Goal: Task Accomplishment & Management: Use online tool/utility

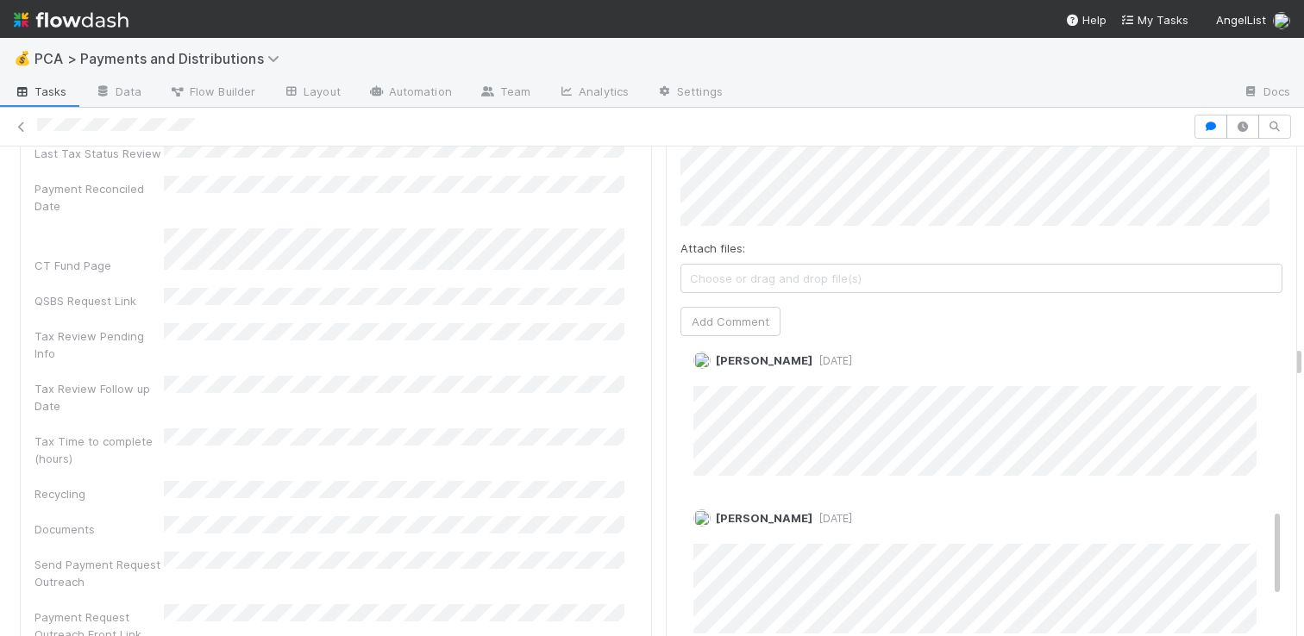
scroll to position [367, 0]
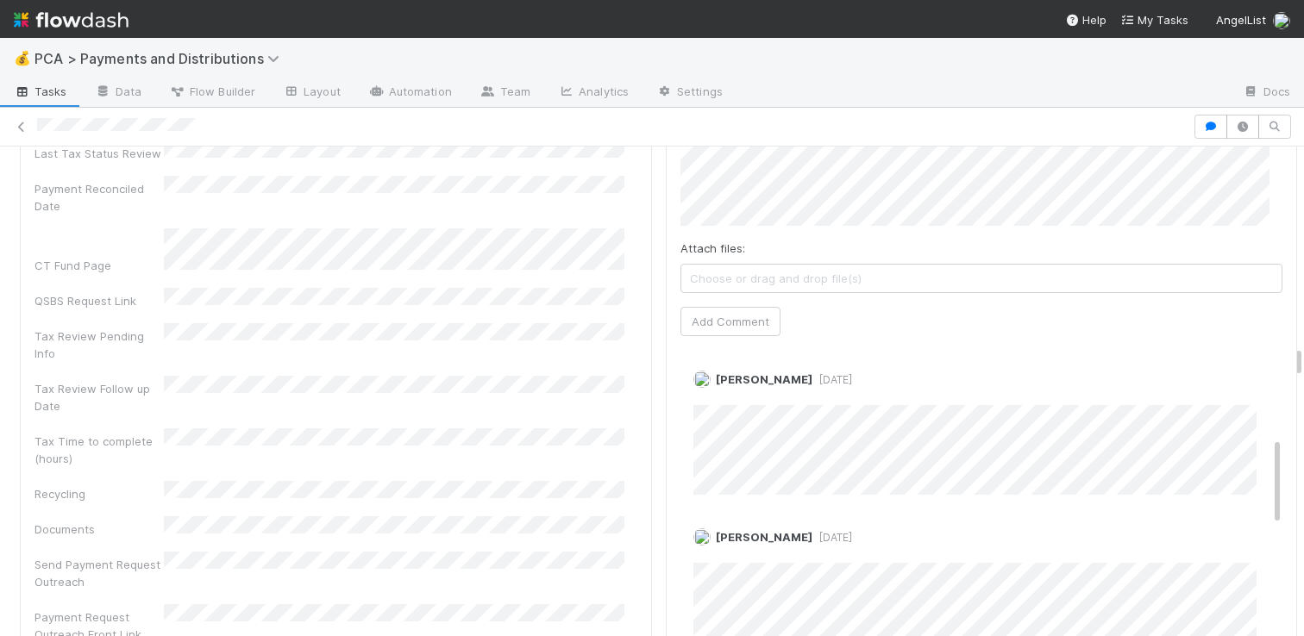
click at [558, 453] on div "Recoverable Withholding Withholding Required QSBS Eligibility Tax Review Pendin…" at bounding box center [335, 545] width 603 height 1372
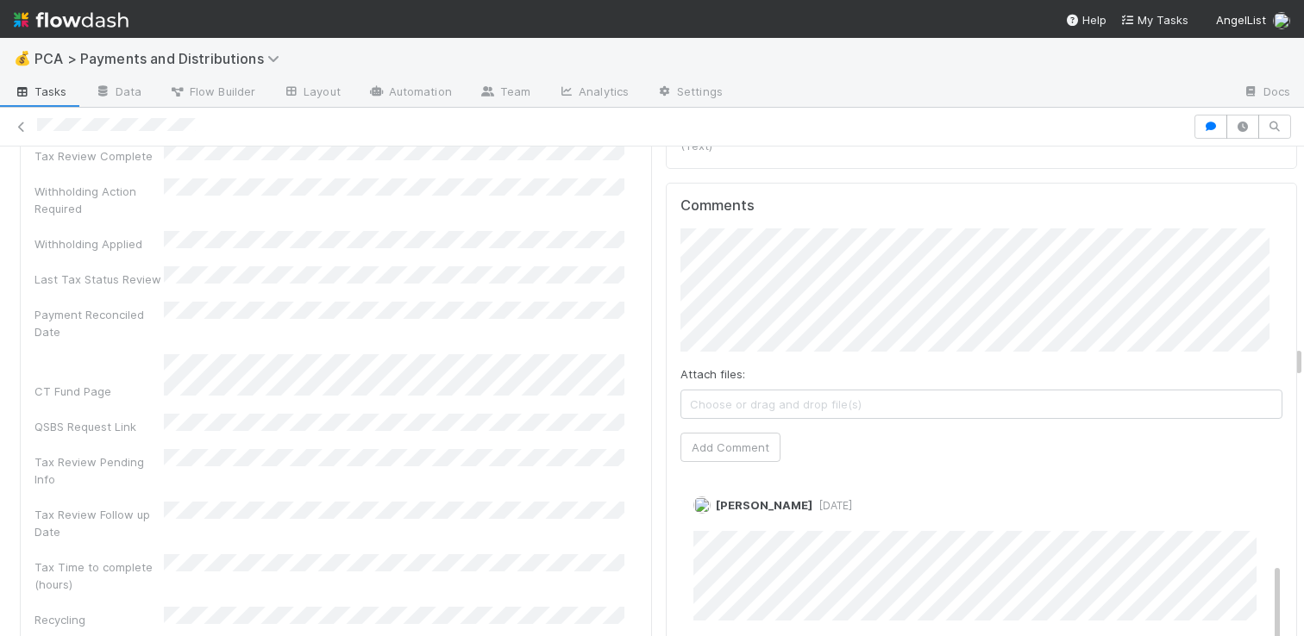
scroll to position [4999, 0]
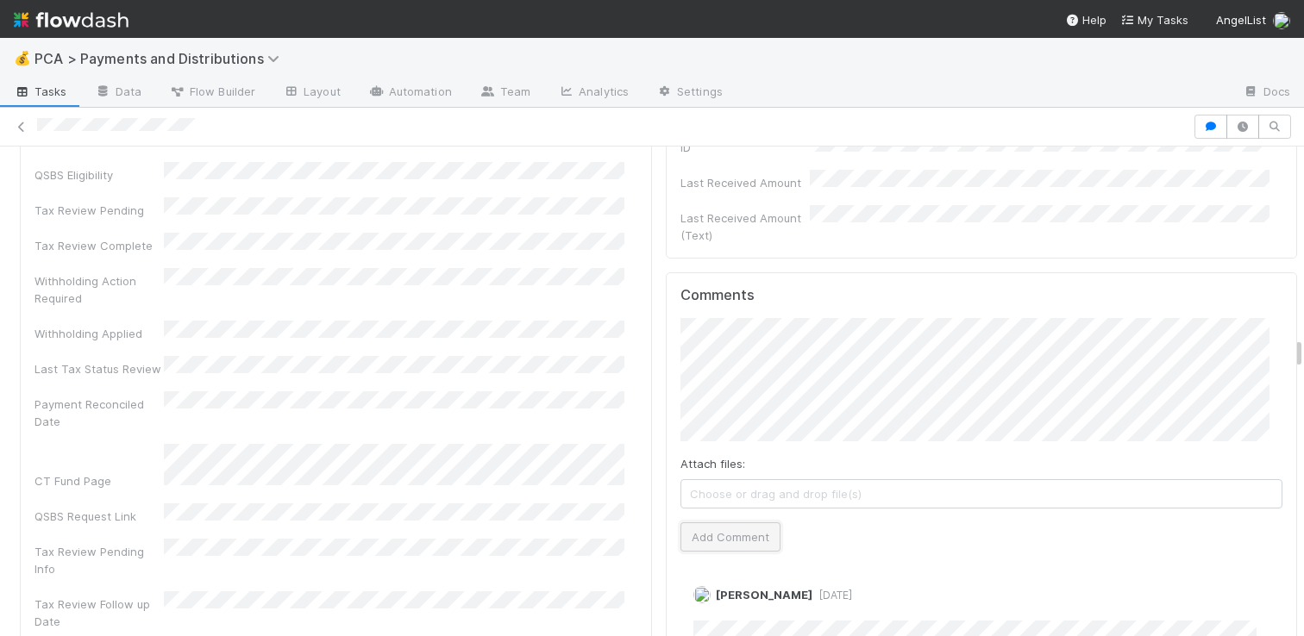
click at [748, 523] on button "Add Comment" at bounding box center [730, 537] width 100 height 29
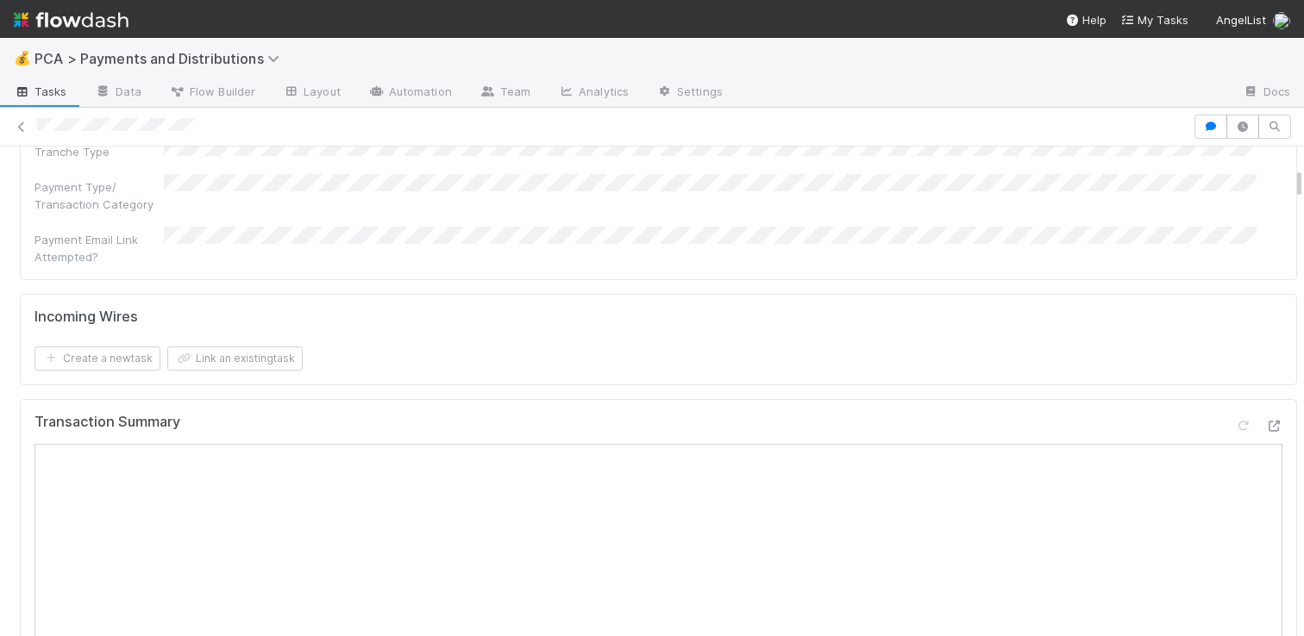
scroll to position [548, 0]
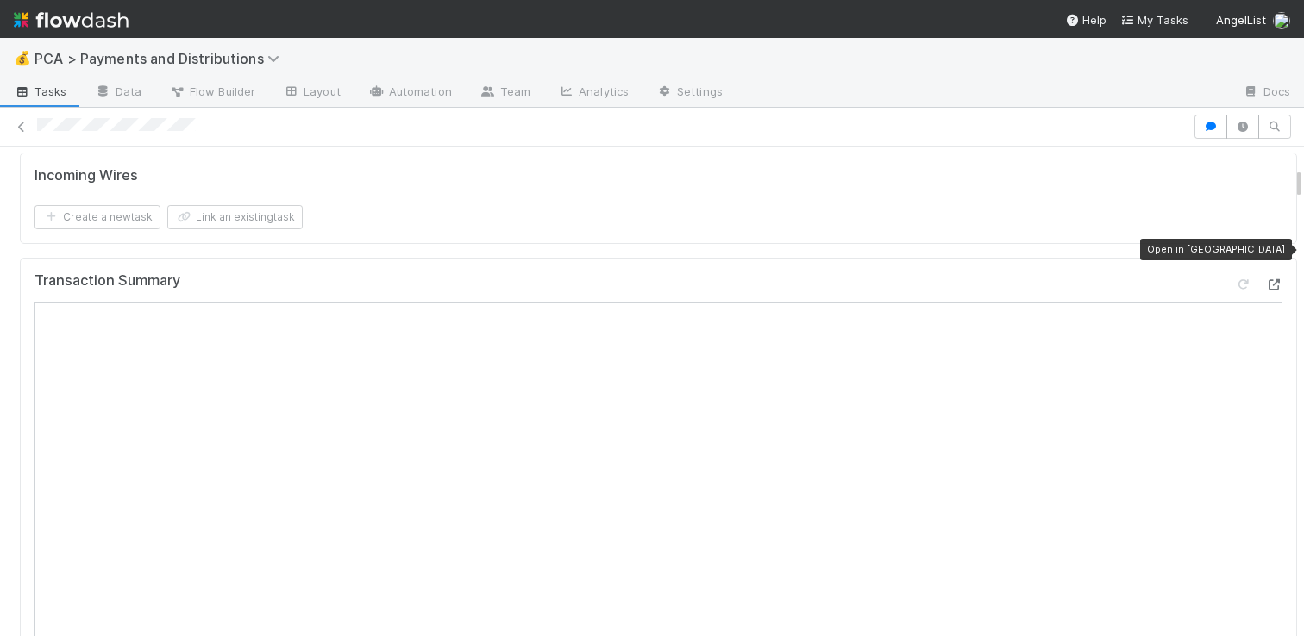
click at [1265, 279] on icon at bounding box center [1273, 284] width 17 height 11
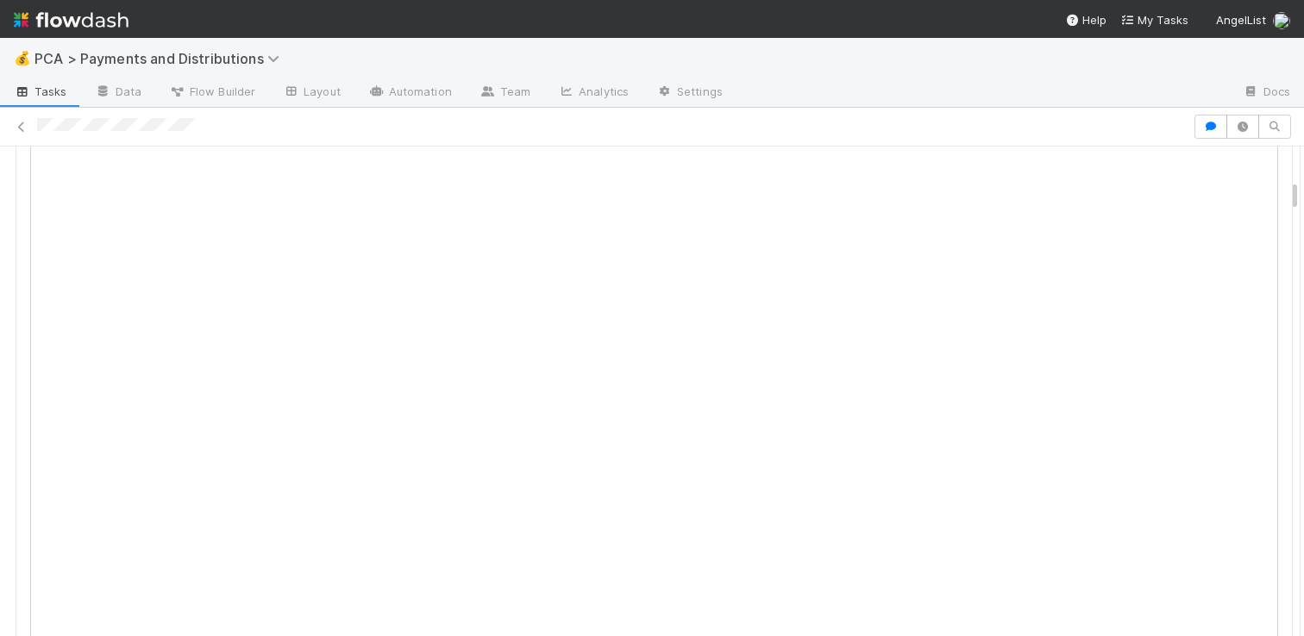
scroll to position [0, 0]
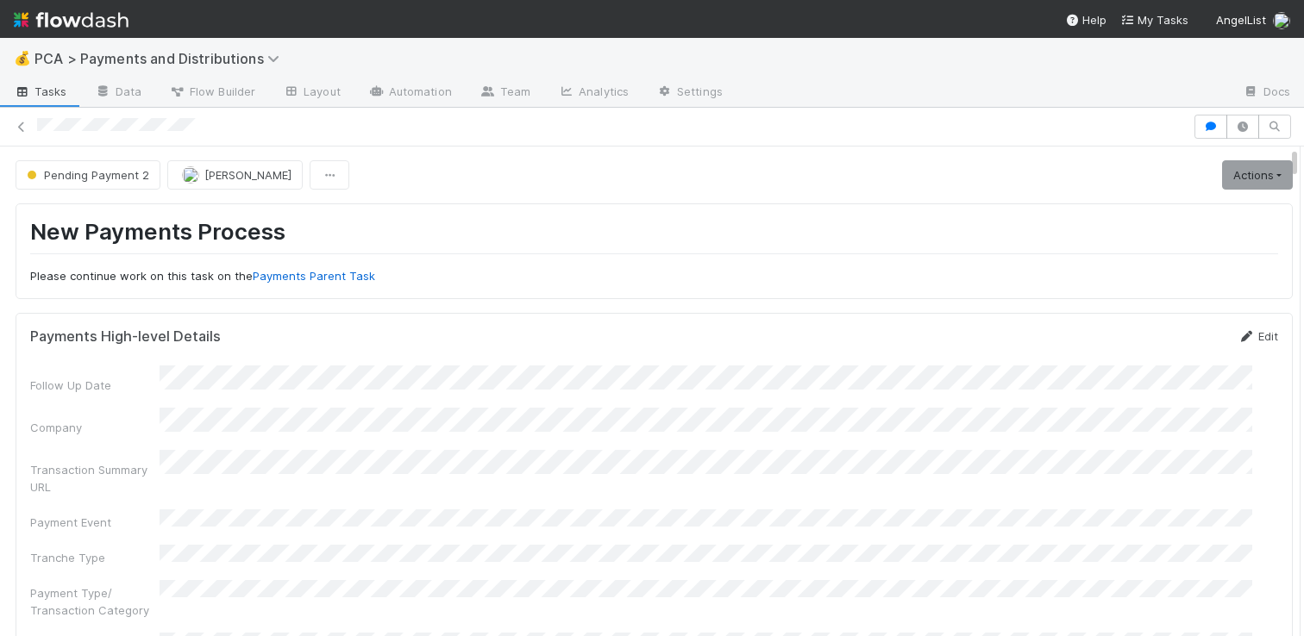
click at [1242, 337] on link "Edit" at bounding box center [1257, 336] width 41 height 14
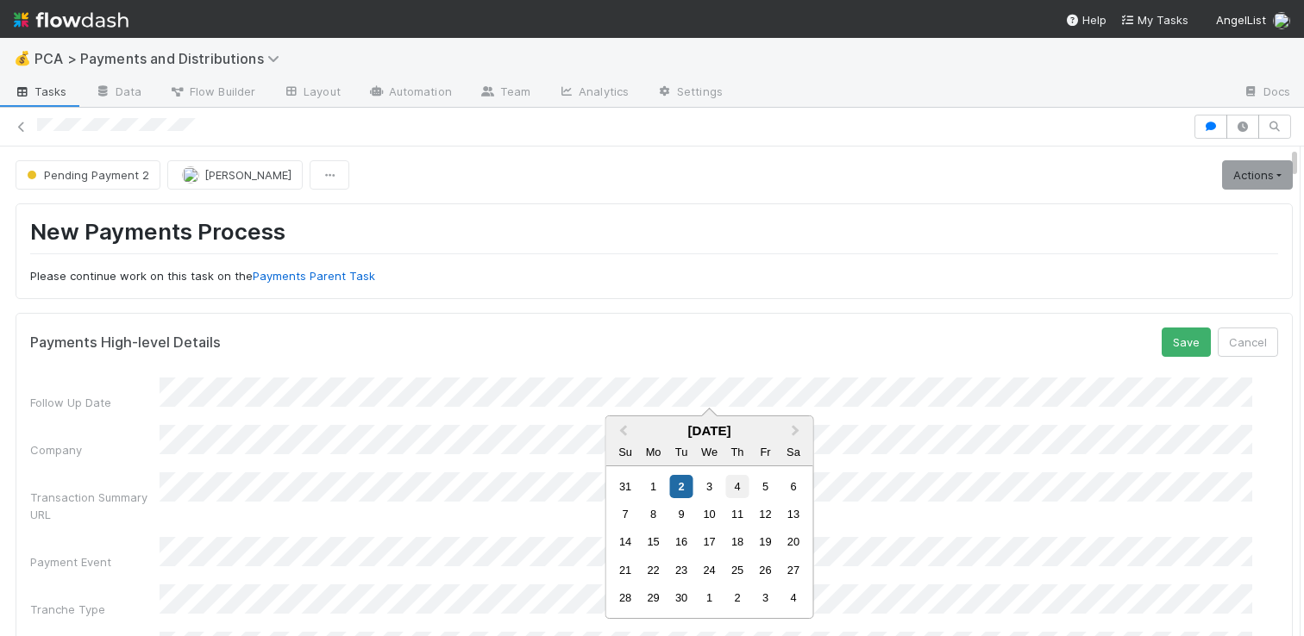
click at [739, 484] on div "4" at bounding box center [736, 486] width 23 height 23
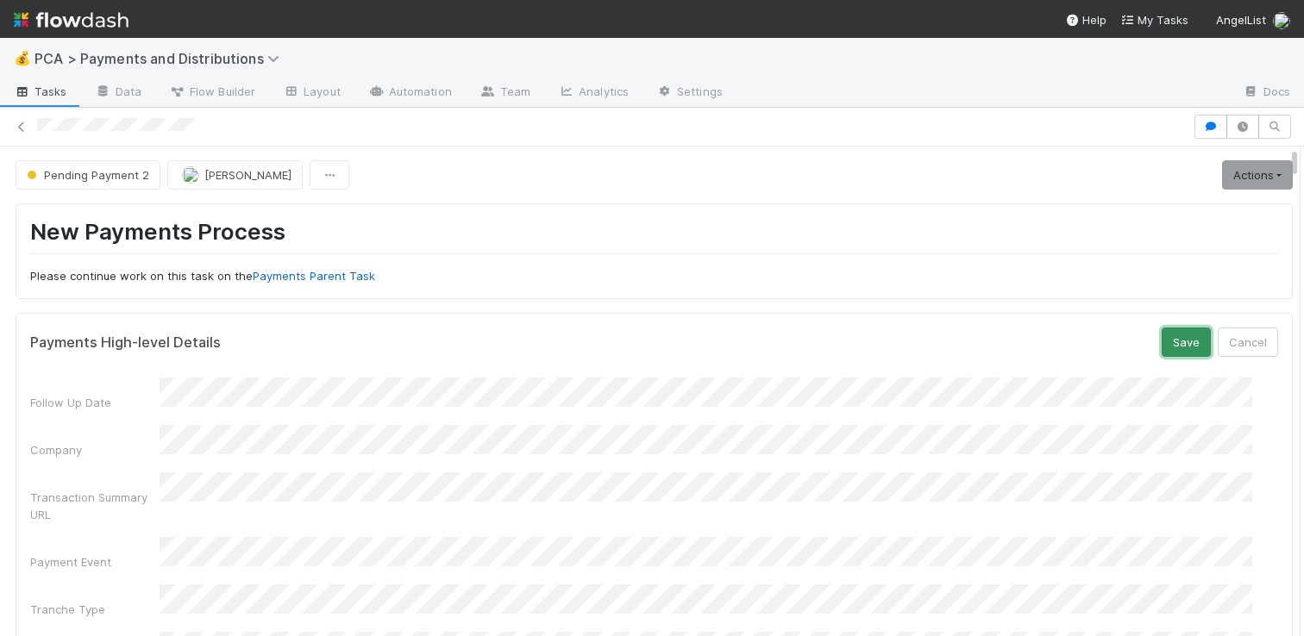
click at [1161, 338] on button "Save" at bounding box center [1185, 342] width 49 height 29
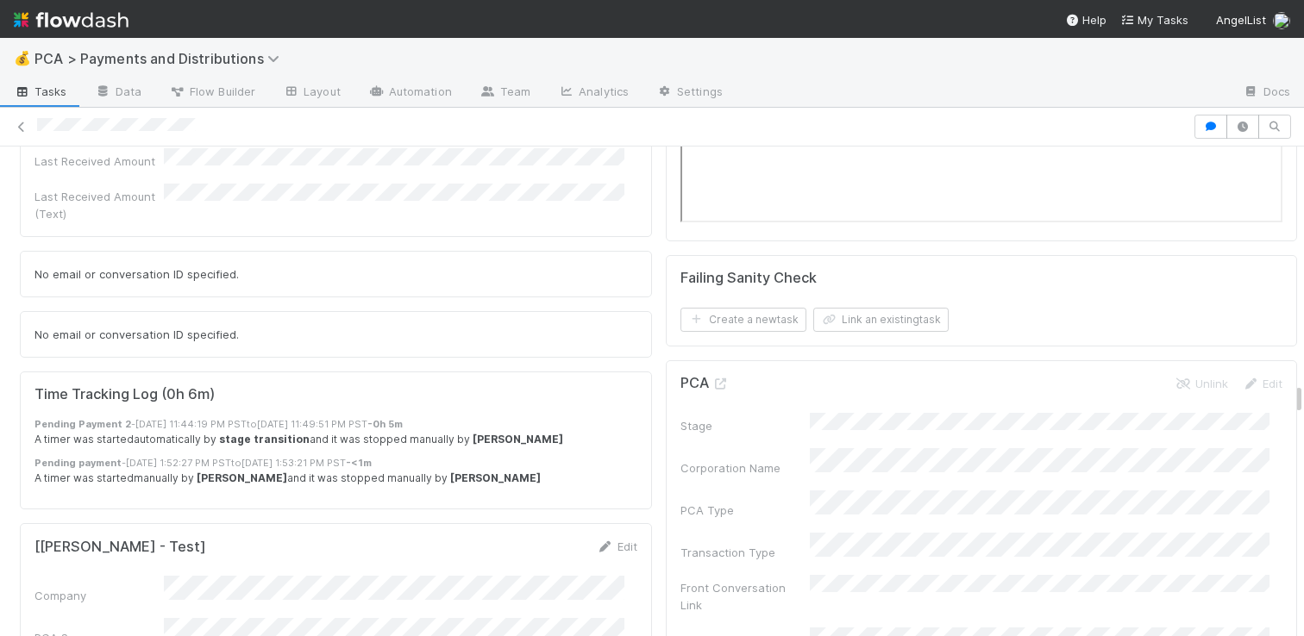
scroll to position [6193, 0]
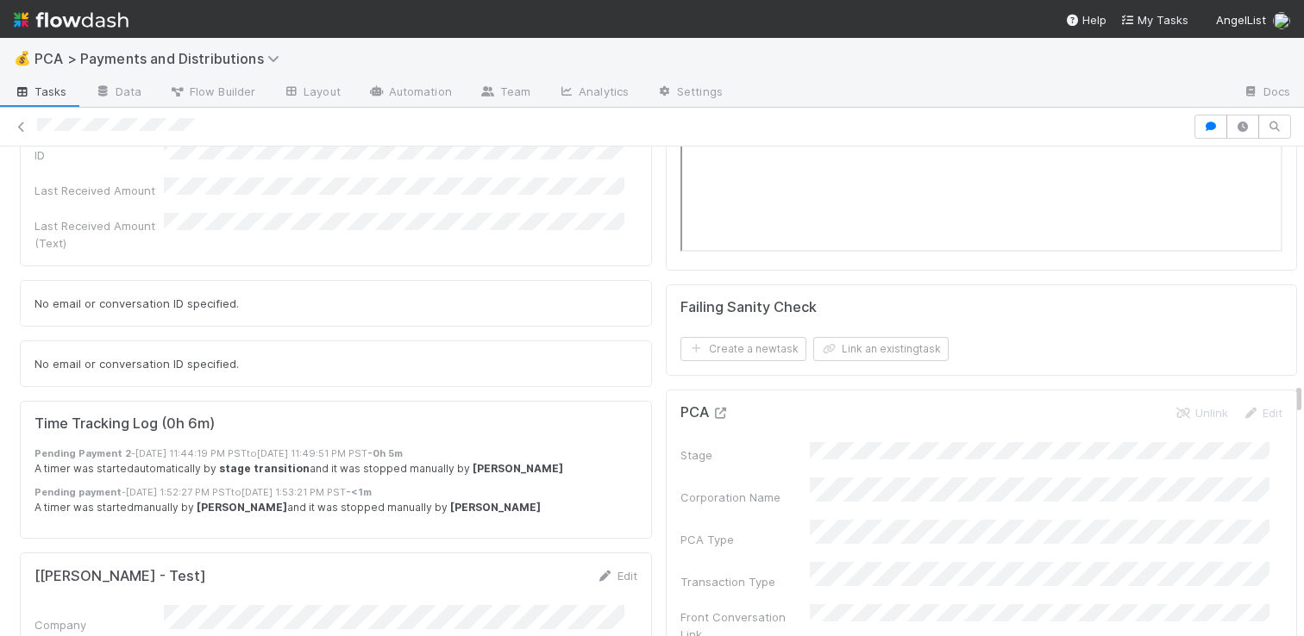
click at [712, 408] on icon at bounding box center [720, 413] width 17 height 11
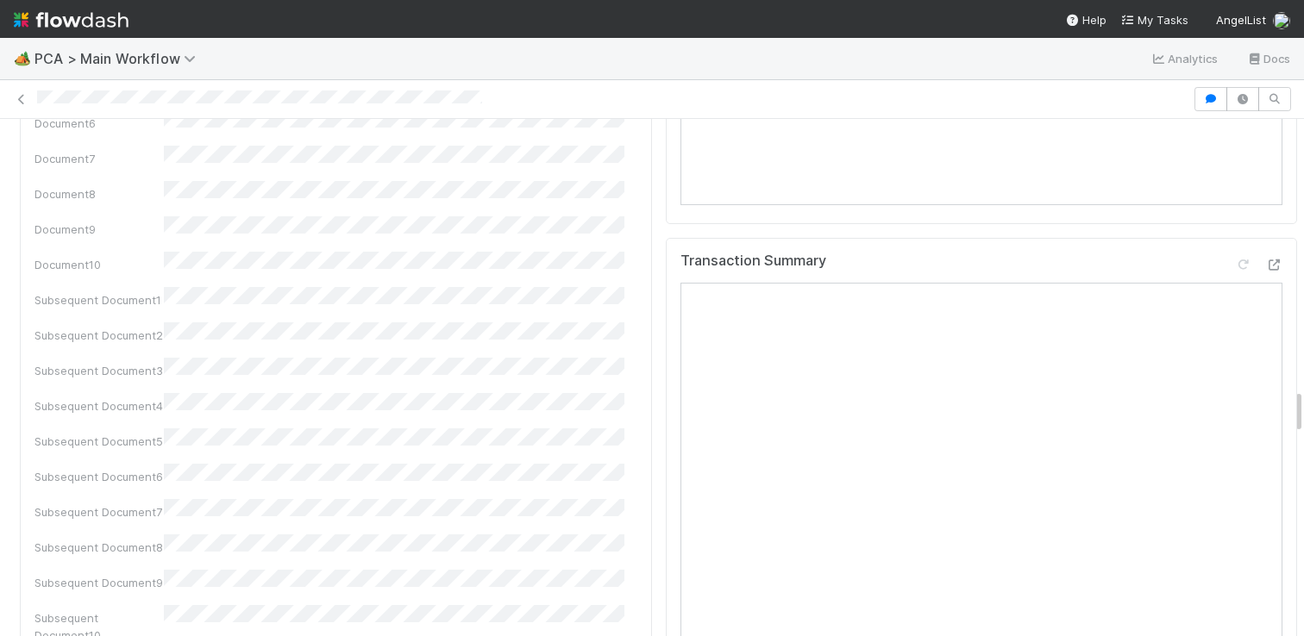
scroll to position [2962, 0]
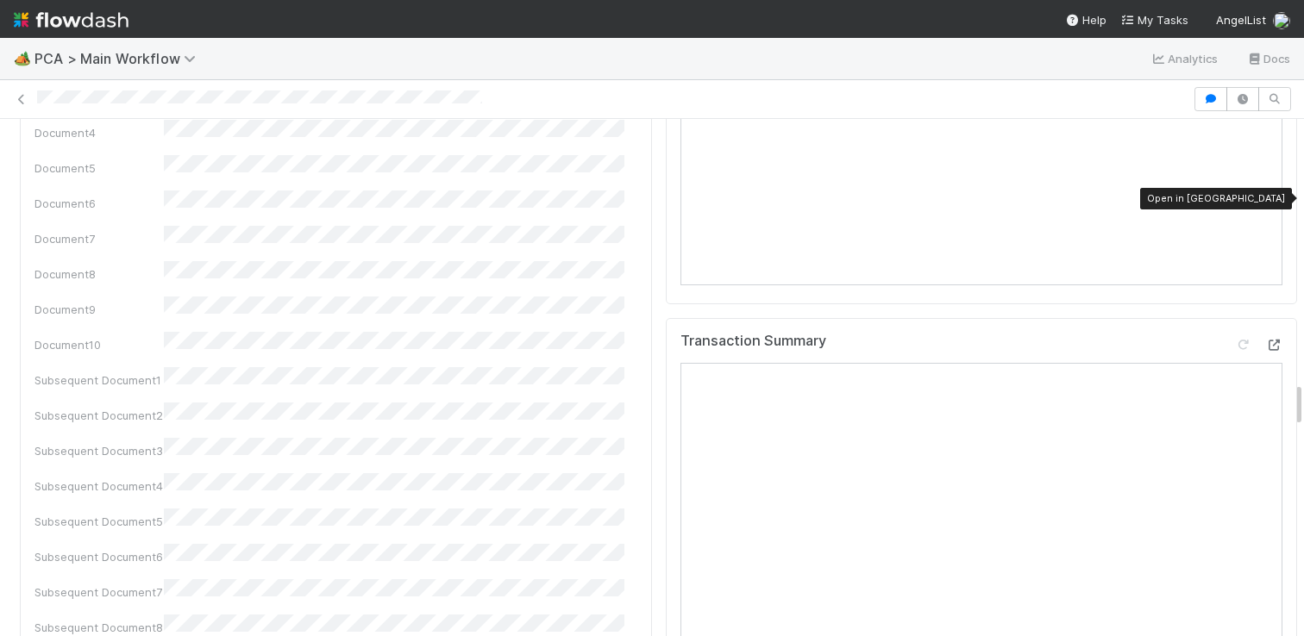
click at [1265, 340] on icon at bounding box center [1273, 345] width 17 height 11
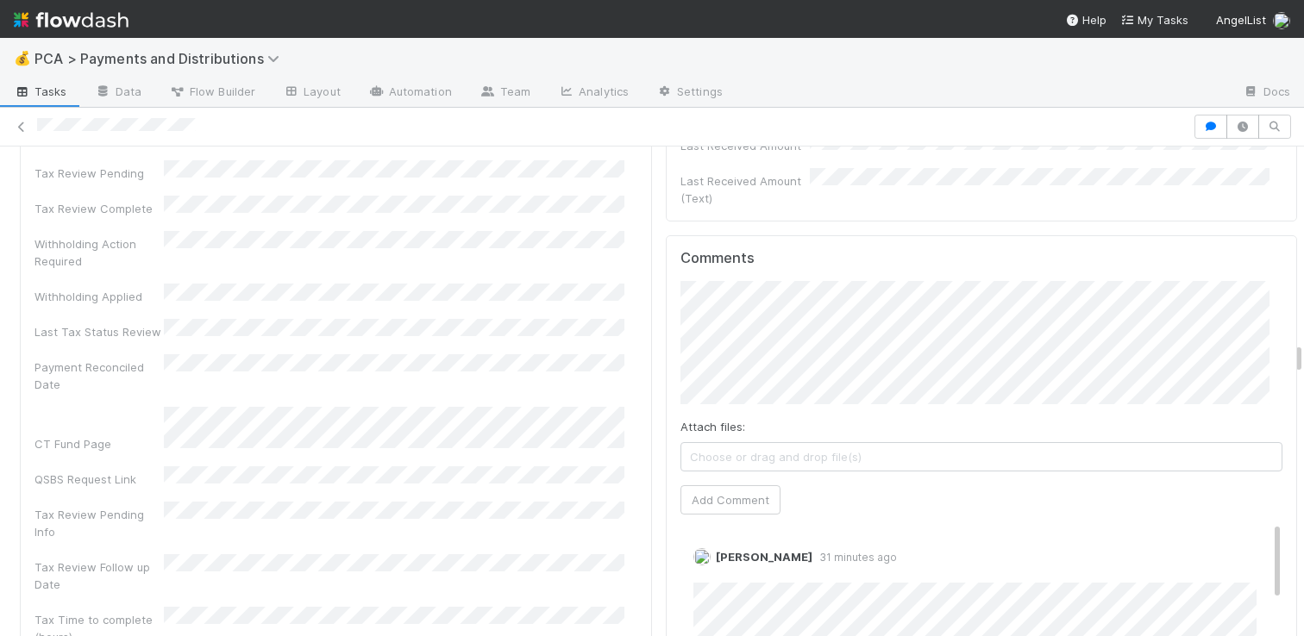
scroll to position [5630, 0]
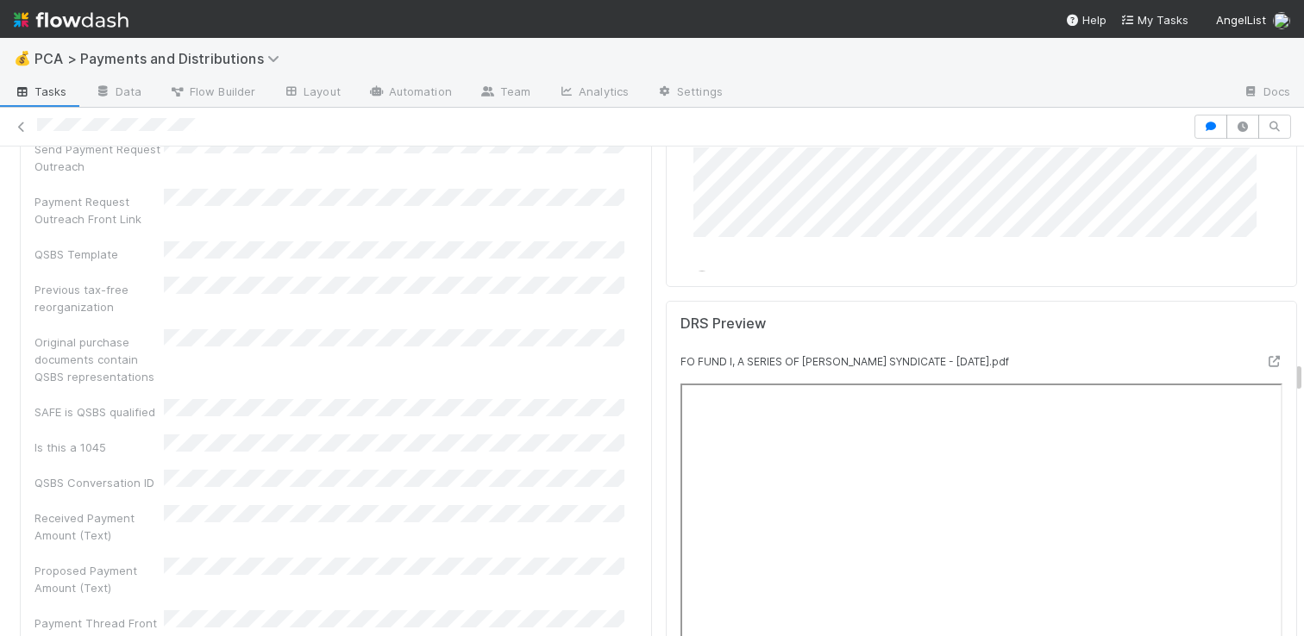
click at [1256, 353] on div at bounding box center [1216, 365] width 157 height 24
click at [1265, 356] on icon at bounding box center [1273, 361] width 17 height 11
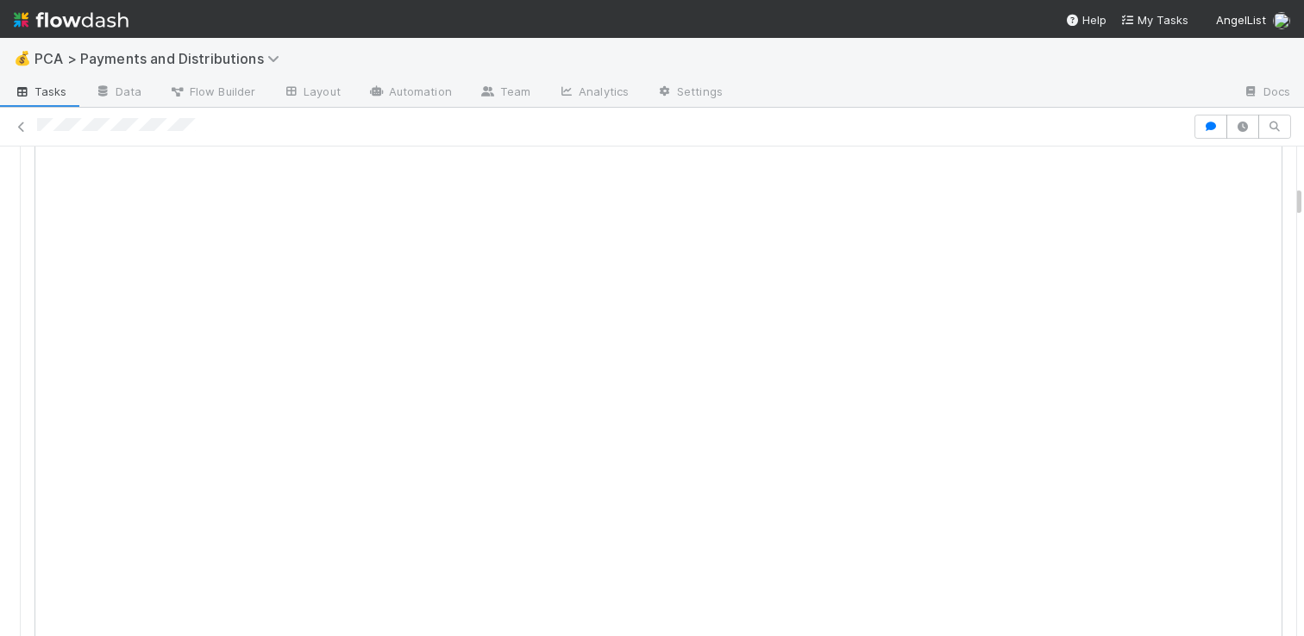
scroll to position [606, 0]
click at [1251, 214] on div "Transaction Summary Open in New Tab" at bounding box center [658, 229] width 1248 height 31
click at [1265, 221] on icon at bounding box center [1273, 226] width 17 height 11
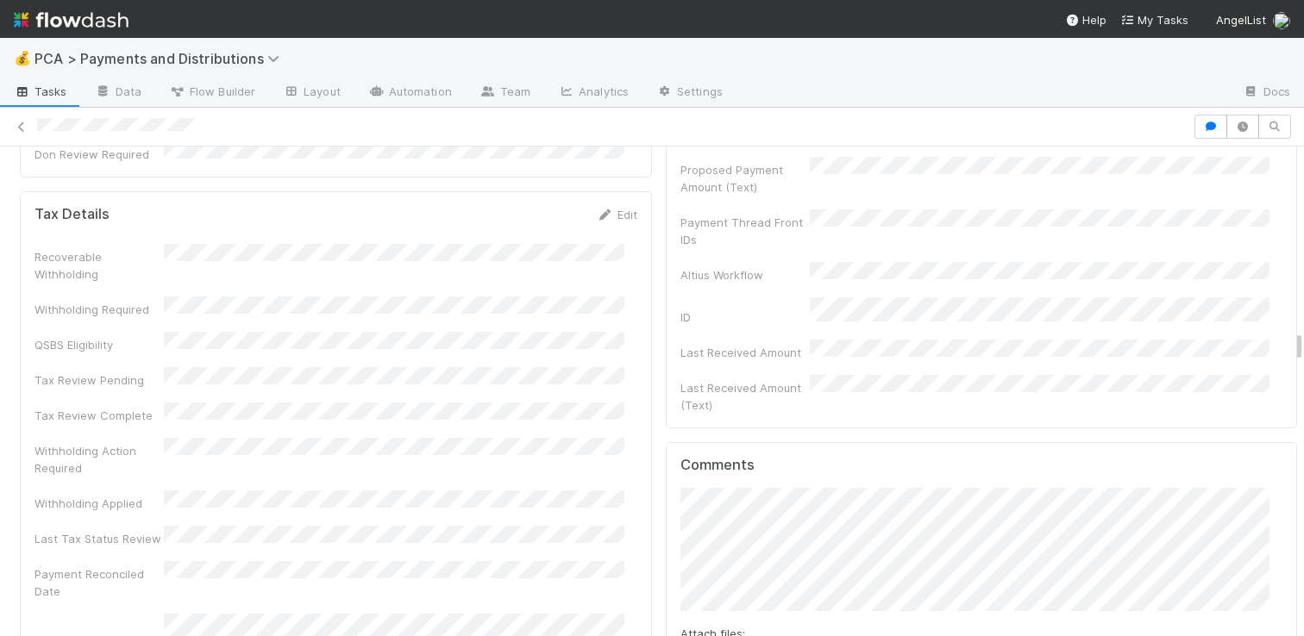
scroll to position [4808, 0]
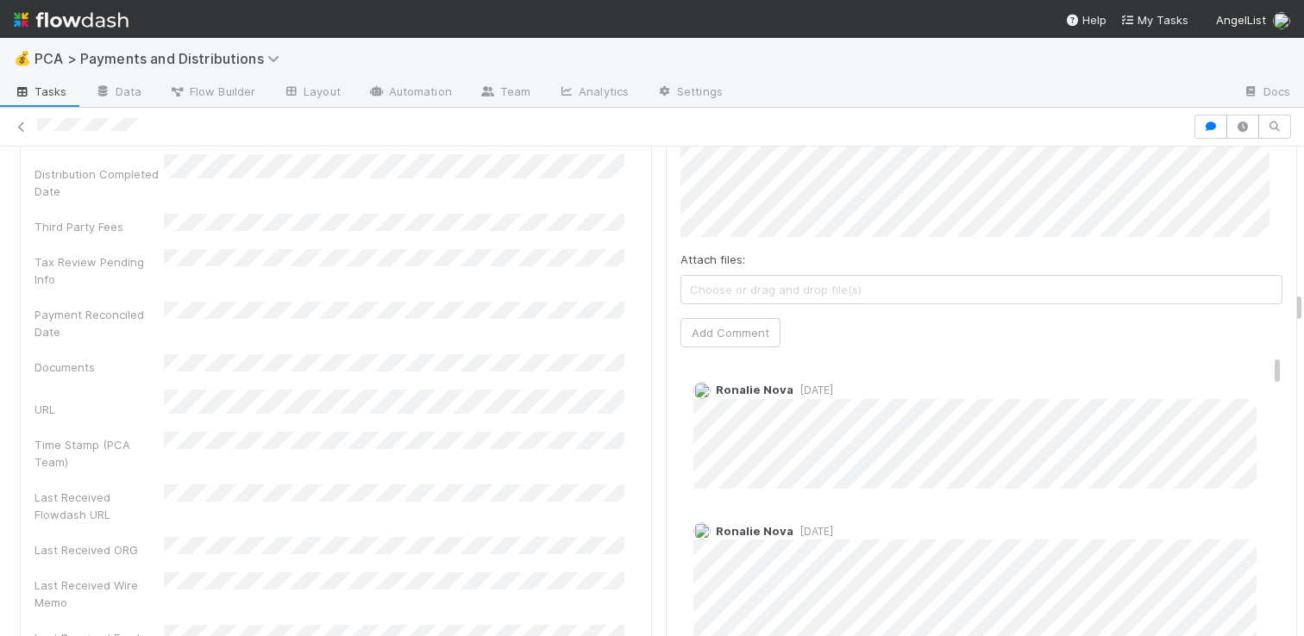
scroll to position [3865, 0]
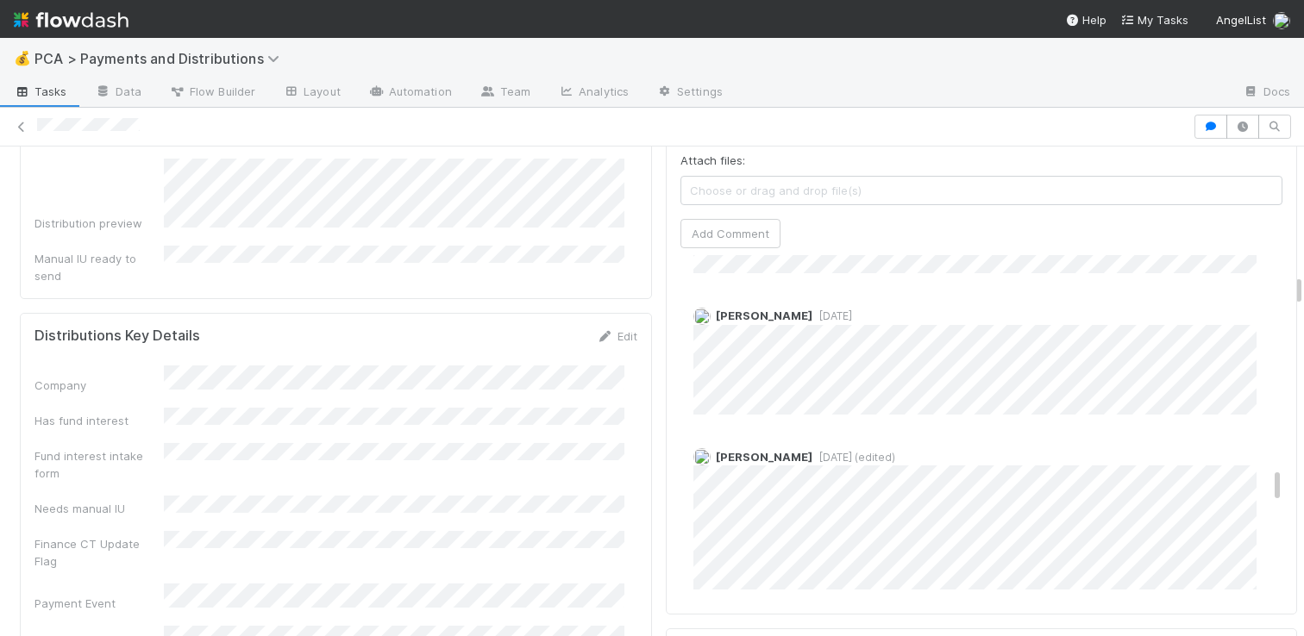
scroll to position [1868, 0]
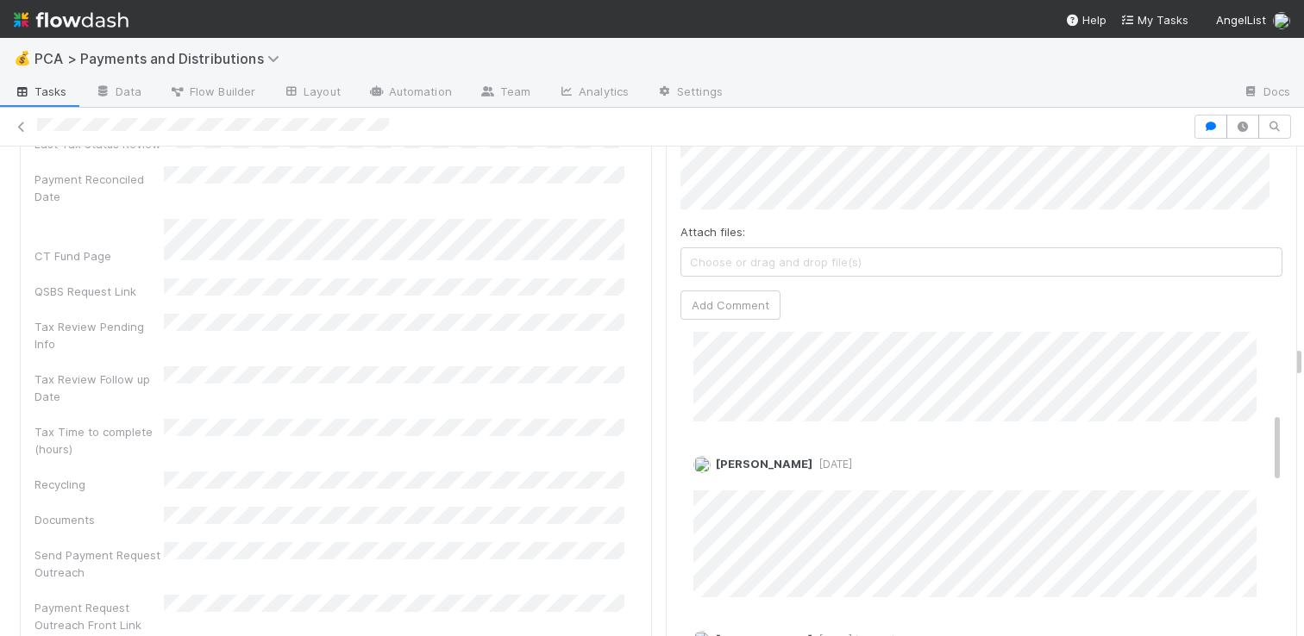
scroll to position [420, 0]
